Goal: Task Accomplishment & Management: Complete application form

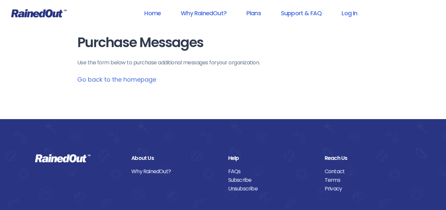
click at [140, 76] on link "Go back to the homepage" at bounding box center [116, 79] width 79 height 8
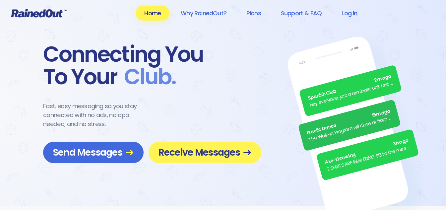
click at [354, 54] on img at bounding box center [360, 133] width 152 height 213
click at [336, 50] on img at bounding box center [360, 133] width 152 height 213
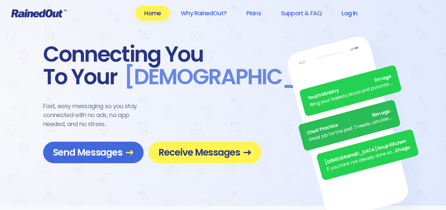
click at [352, 16] on link "Log In" at bounding box center [349, 13] width 33 height 15
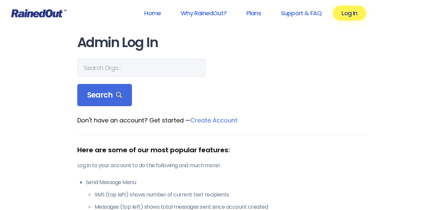
click at [223, 119] on link "Create Account" at bounding box center [213, 120] width 47 height 8
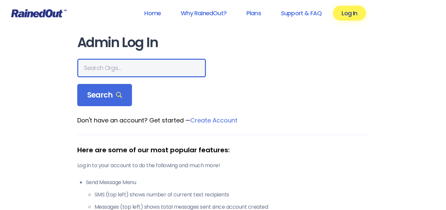
click at [98, 65] on input "text" at bounding box center [141, 68] width 129 height 19
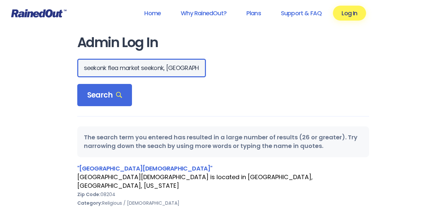
drag, startPoint x: 159, startPoint y: 69, endPoint x: 87, endPoint y: 60, distance: 72.2
click at [81, 66] on input "seekonk flea market seekonk, [GEOGRAPHIC_DATA]" at bounding box center [141, 68] width 129 height 19
drag, startPoint x: 102, startPoint y: 69, endPoint x: 74, endPoint y: 64, distance: 28.8
type input "02771"
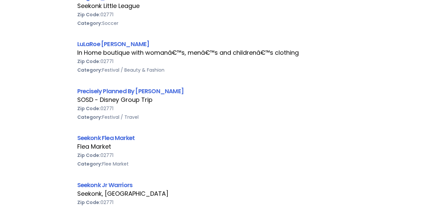
scroll to position [181, 0]
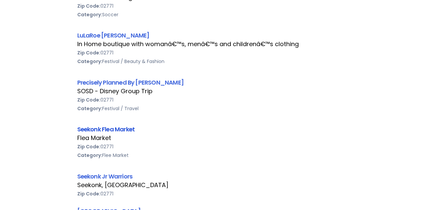
click at [112, 130] on link "Seekonk Flea Market" at bounding box center [106, 129] width 58 height 8
